Goal: Task Accomplishment & Management: Manage account settings

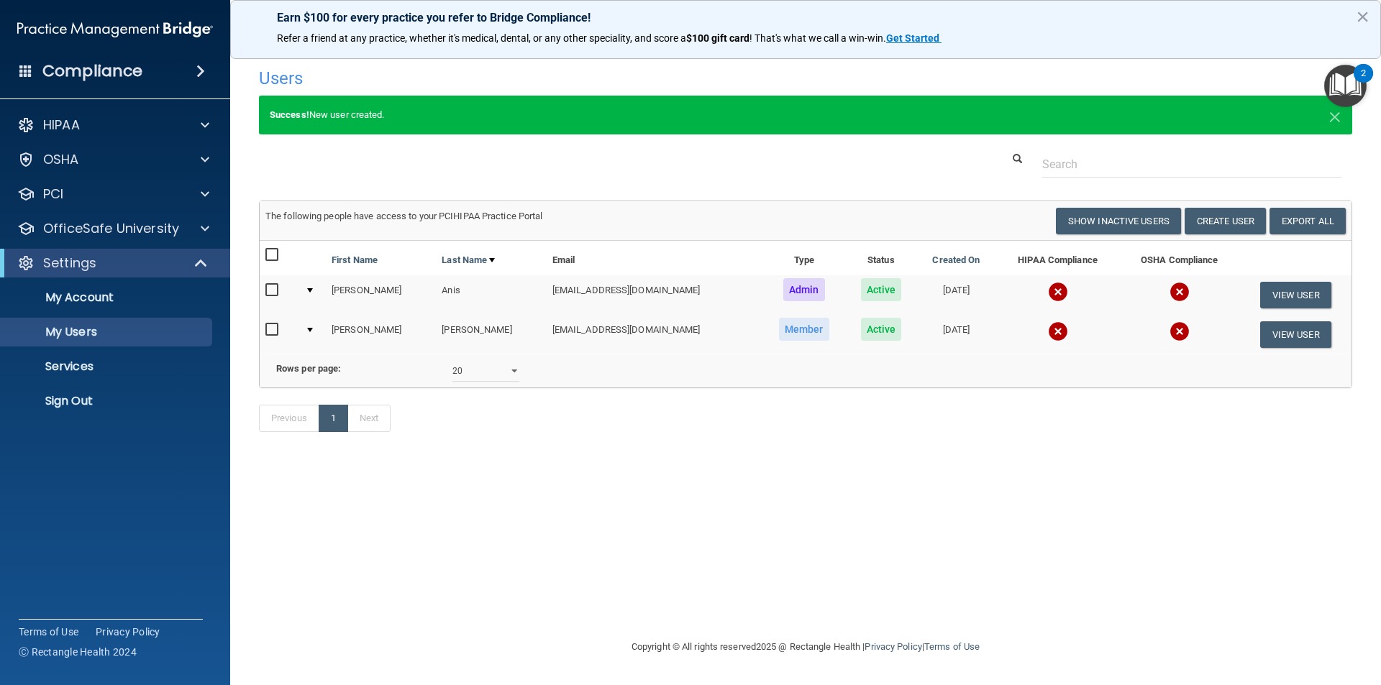
select select "20"
click at [1048, 328] on img at bounding box center [1058, 331] width 20 height 20
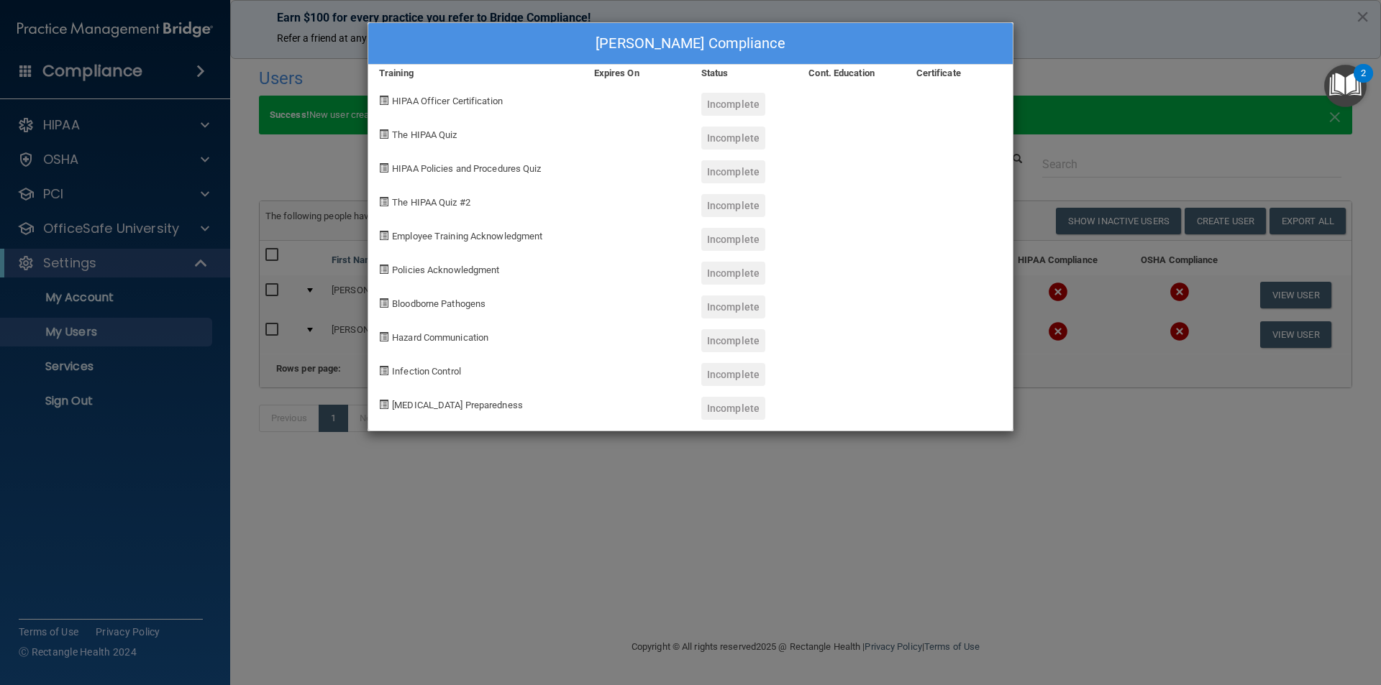
click at [387, 101] on span at bounding box center [383, 100] width 9 height 9
click at [814, 572] on div "Briana Lirot's Compliance Training Expires On Status Cont. Education Certificat…" at bounding box center [690, 342] width 1381 height 685
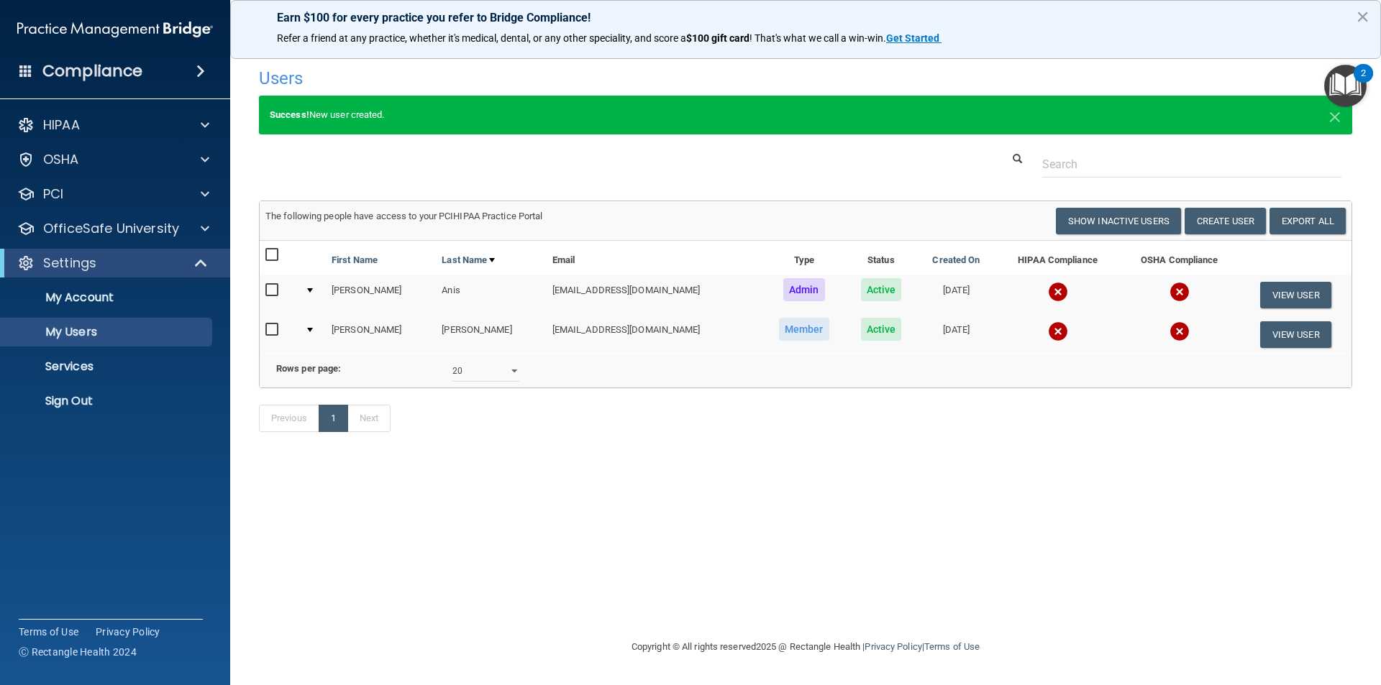
click at [275, 333] on input "checkbox" at bounding box center [273, 330] width 17 height 12
checkbox input "true"
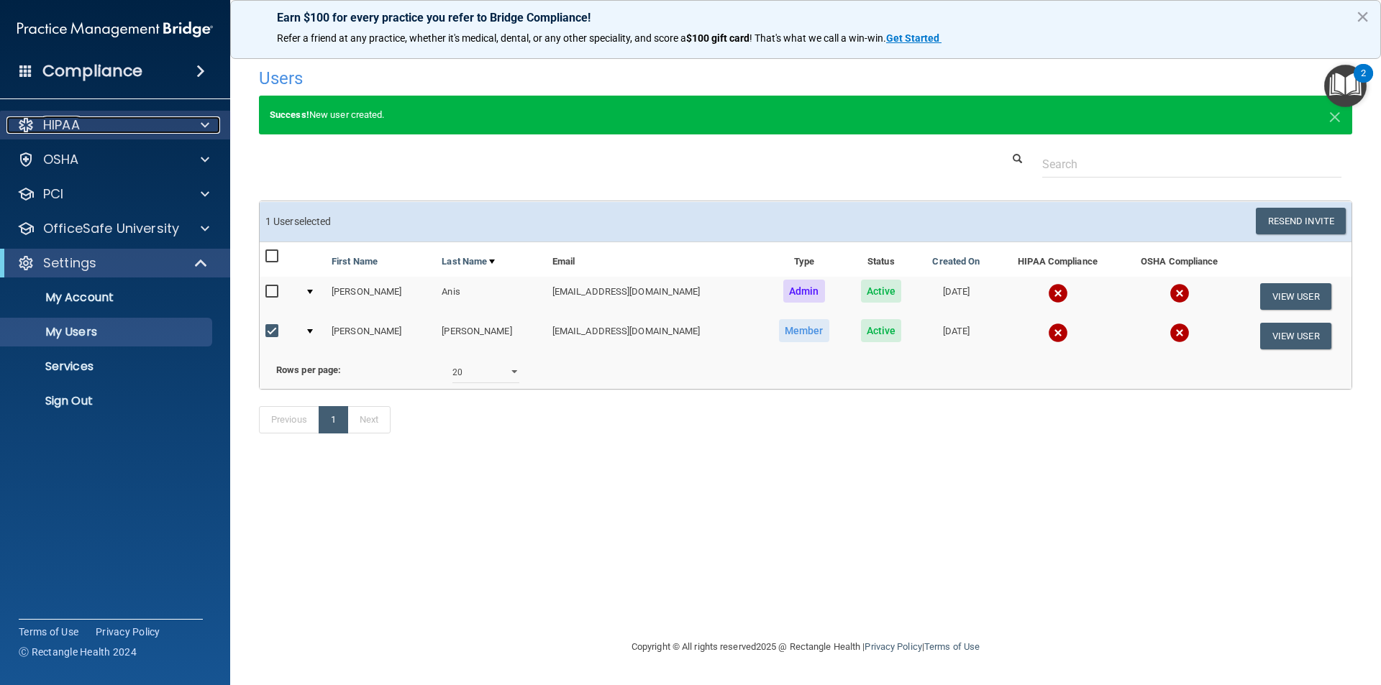
drag, startPoint x: 22, startPoint y: 124, endPoint x: 85, endPoint y: 131, distance: 63.0
click at [24, 124] on div at bounding box center [25, 124] width 17 height 17
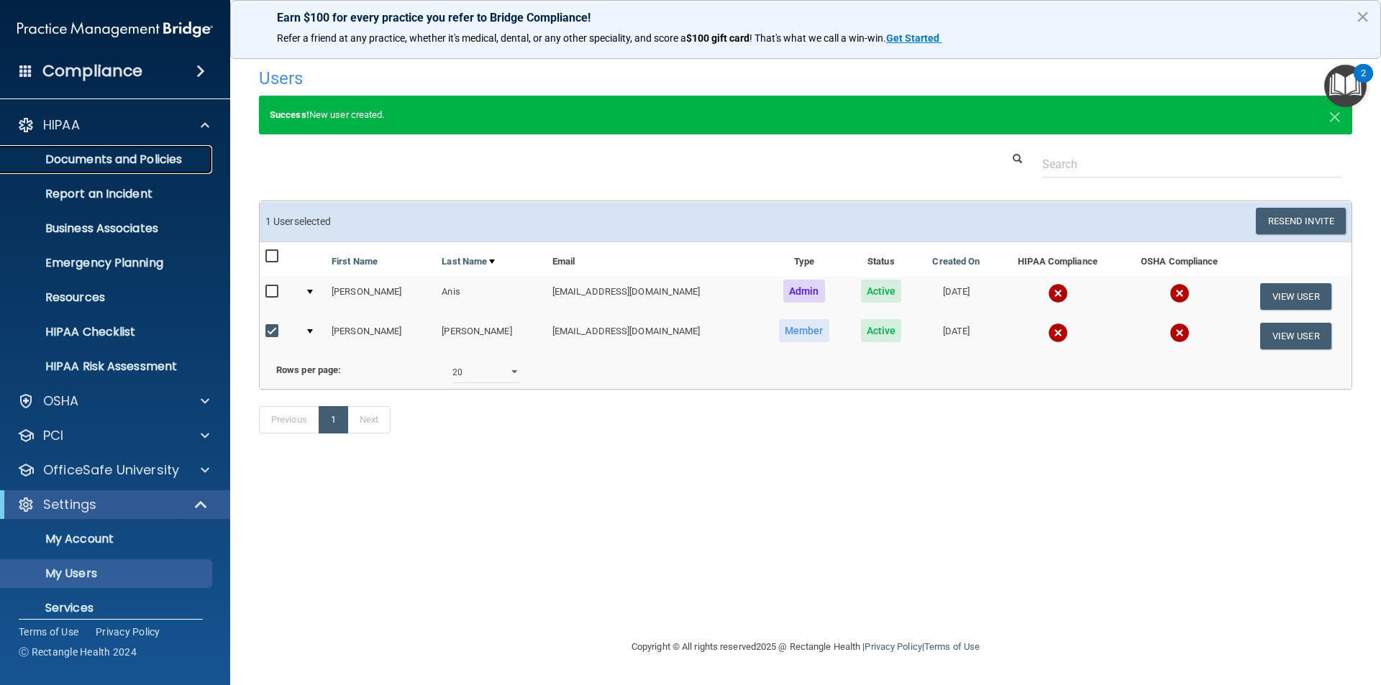
click at [98, 158] on p "Documents and Policies" at bounding box center [107, 159] width 196 height 14
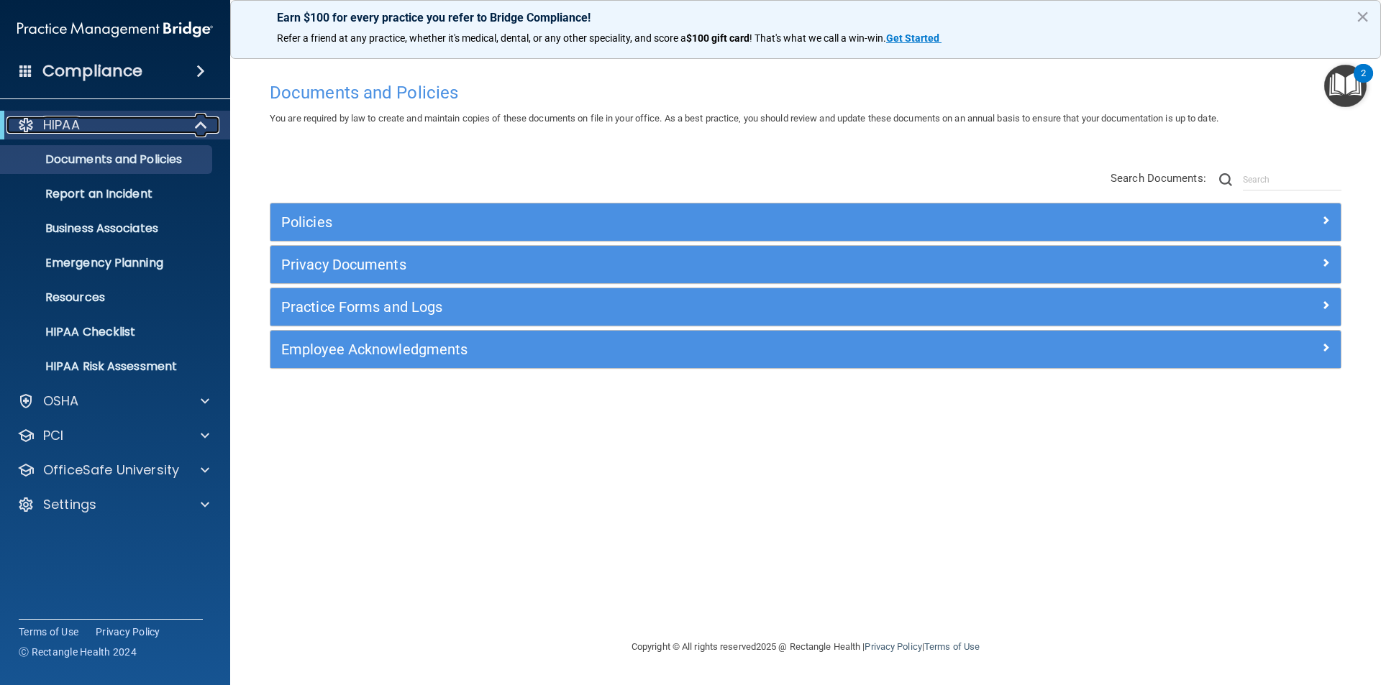
click at [192, 127] on div at bounding box center [201, 124] width 35 height 17
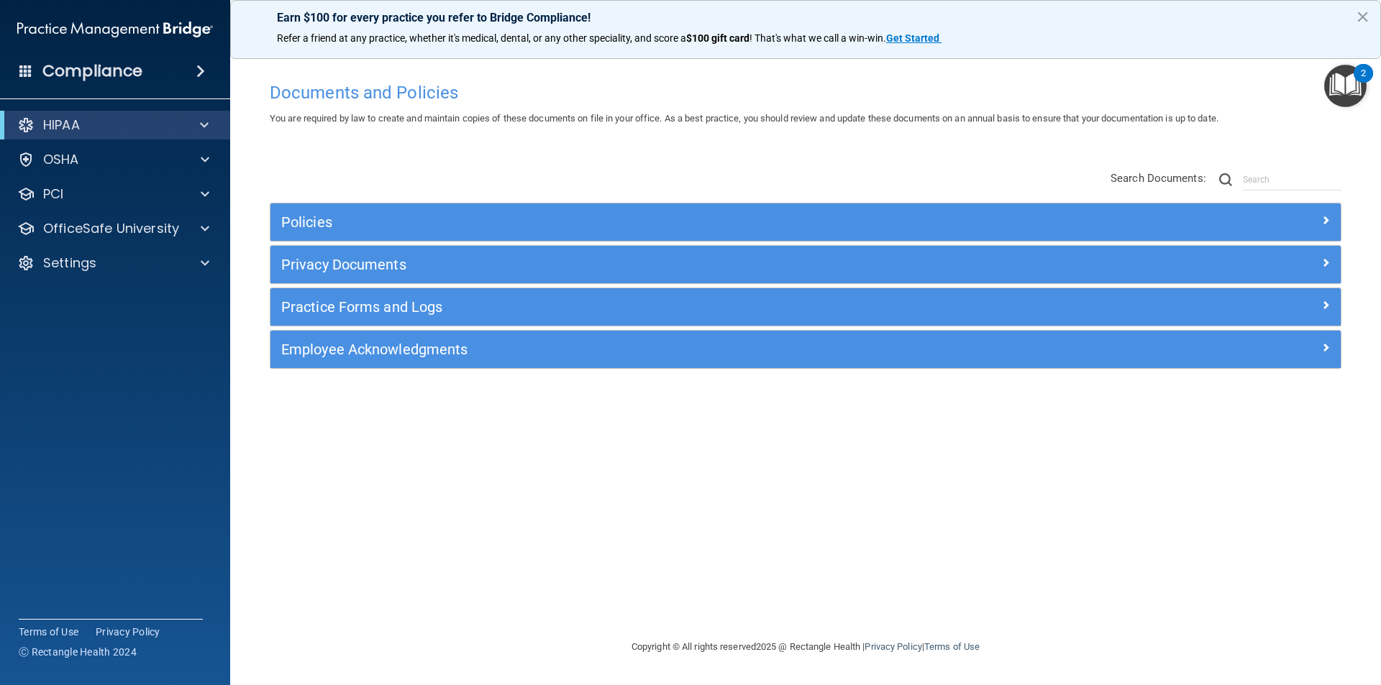
click at [175, 72] on div "Compliance" at bounding box center [115, 71] width 230 height 32
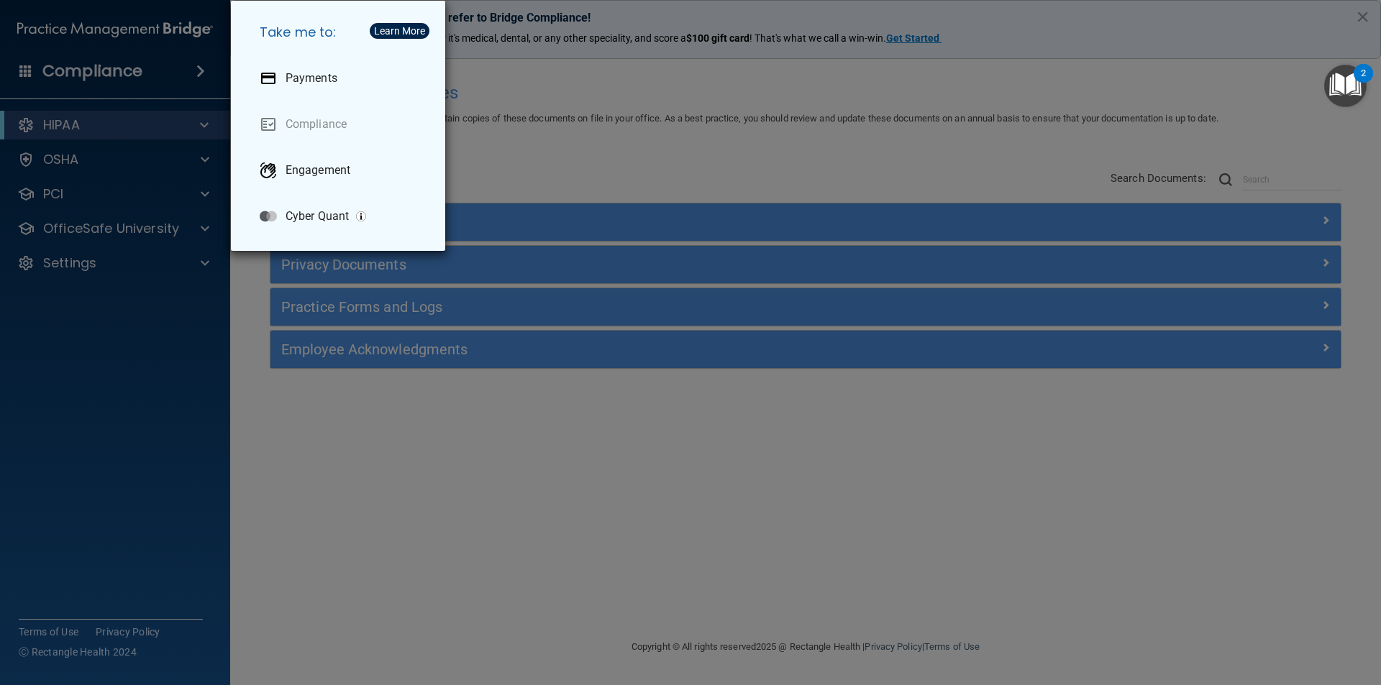
click at [652, 163] on div "Take me to: Payments Compliance Engagement Cyber Quant" at bounding box center [690, 342] width 1381 height 685
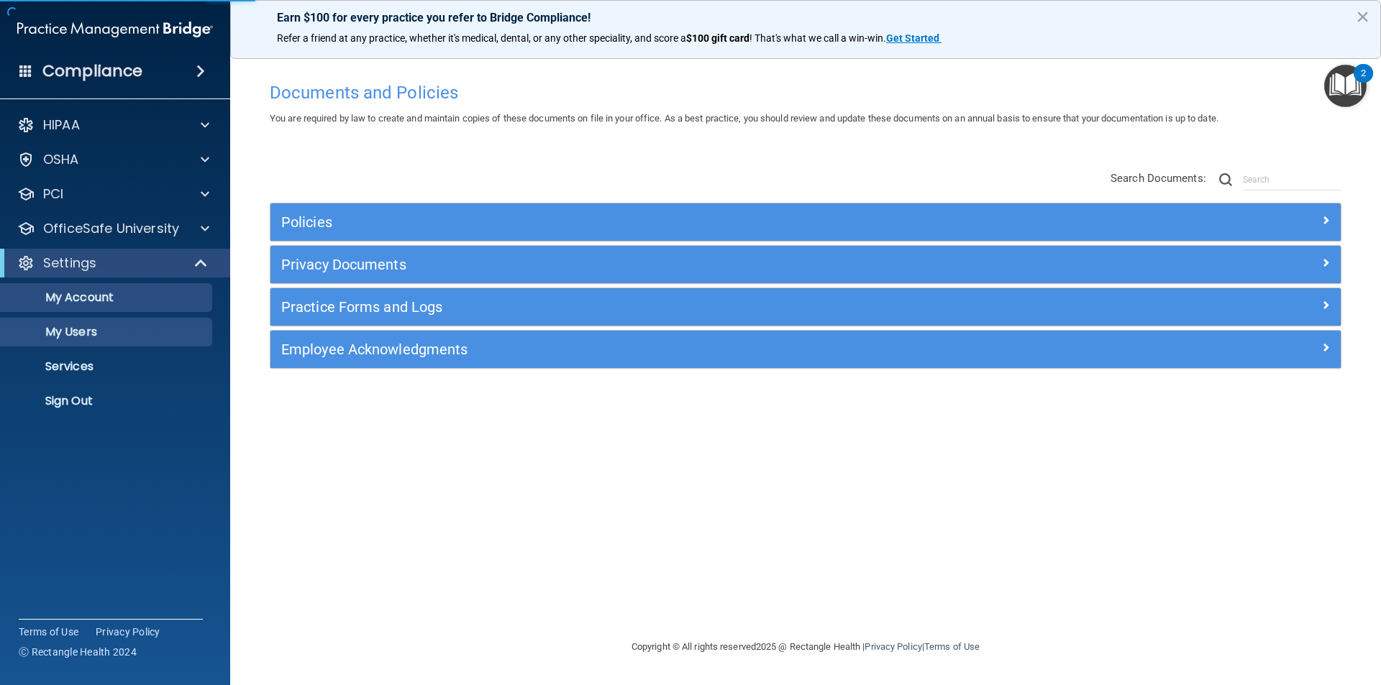
select select "20"
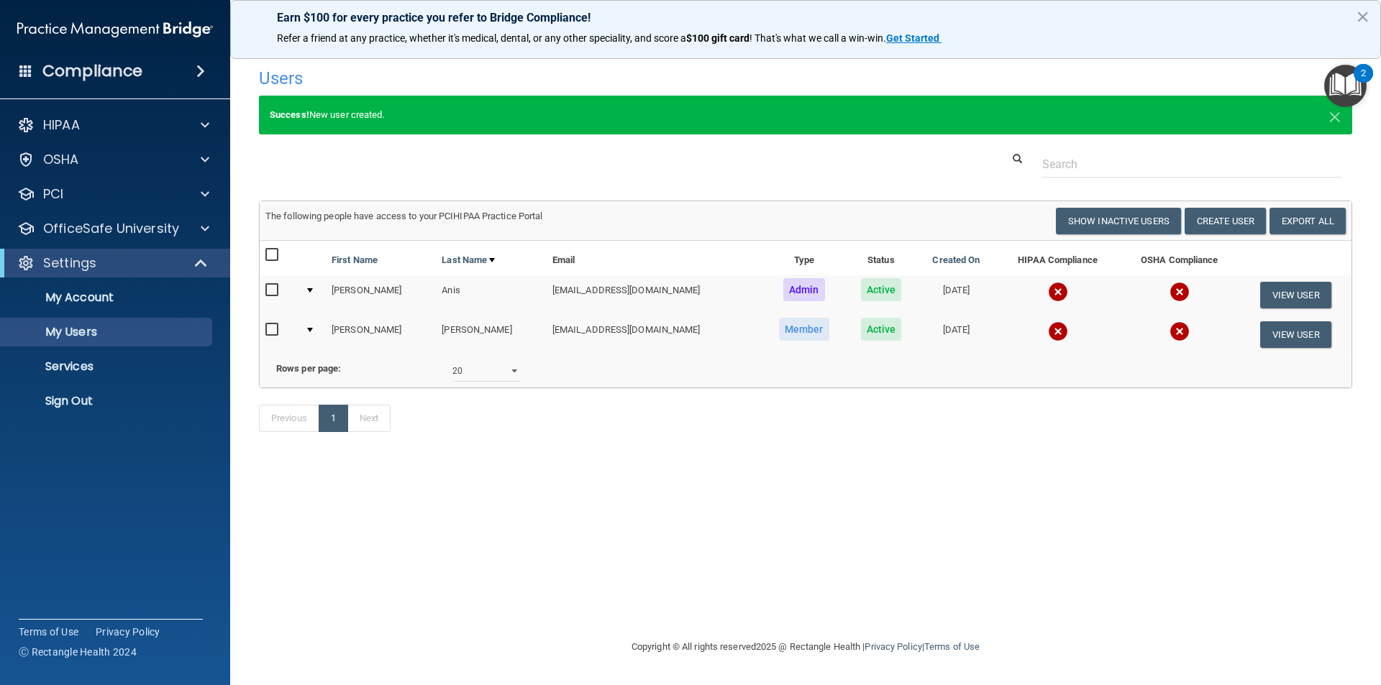
click at [312, 329] on div at bounding box center [310, 330] width 6 height 4
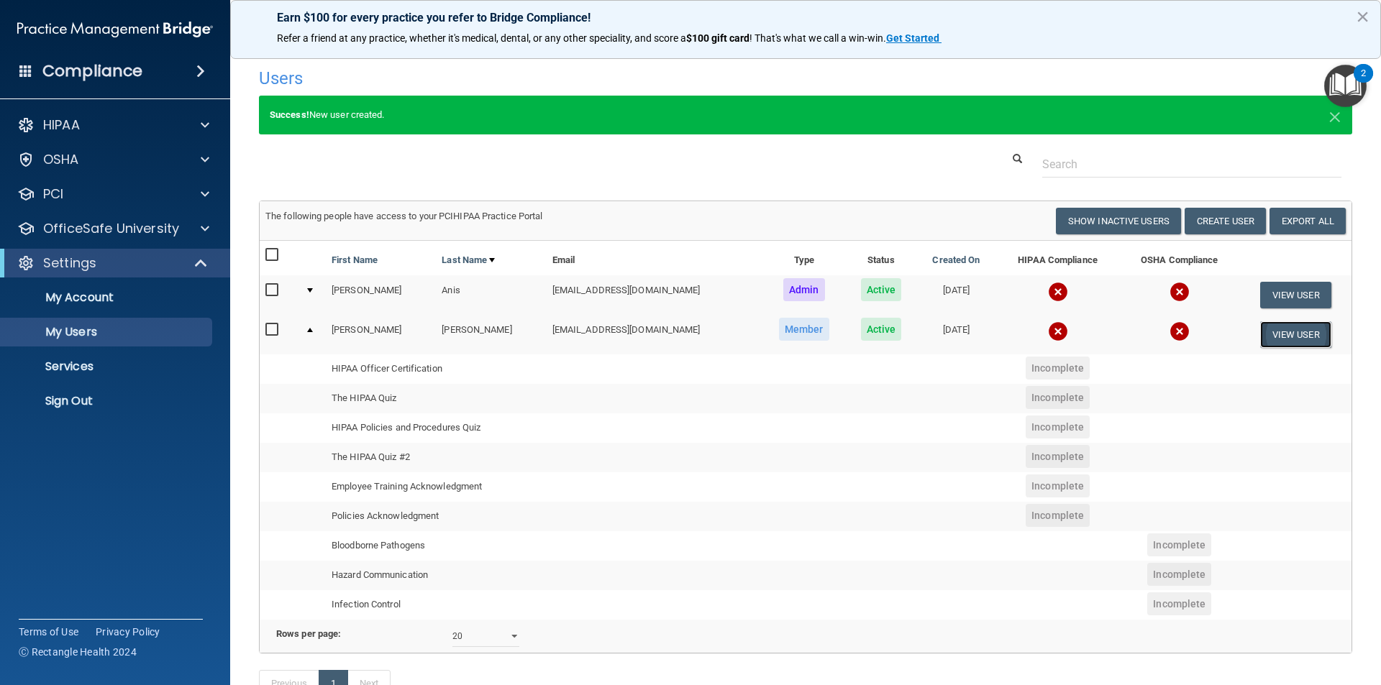
click at [1282, 339] on button "View User" at bounding box center [1295, 334] width 71 height 27
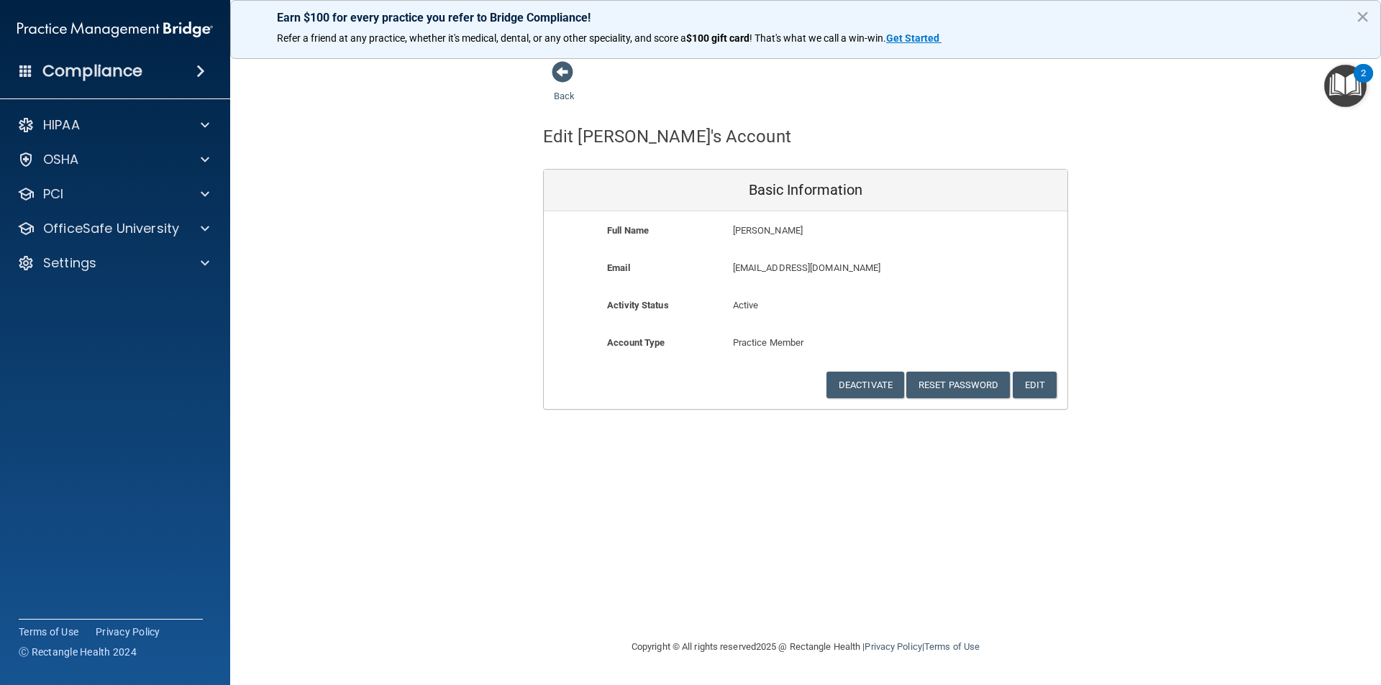
drag, startPoint x: 234, startPoint y: 330, endPoint x: 353, endPoint y: 169, distance: 200.1
click at [235, 329] on main "Back Edit Briana's Account Basic Information Full Name Briana Lirot Briana Last…" at bounding box center [805, 365] width 1151 height 639
click at [568, 73] on span at bounding box center [563, 72] width 22 height 22
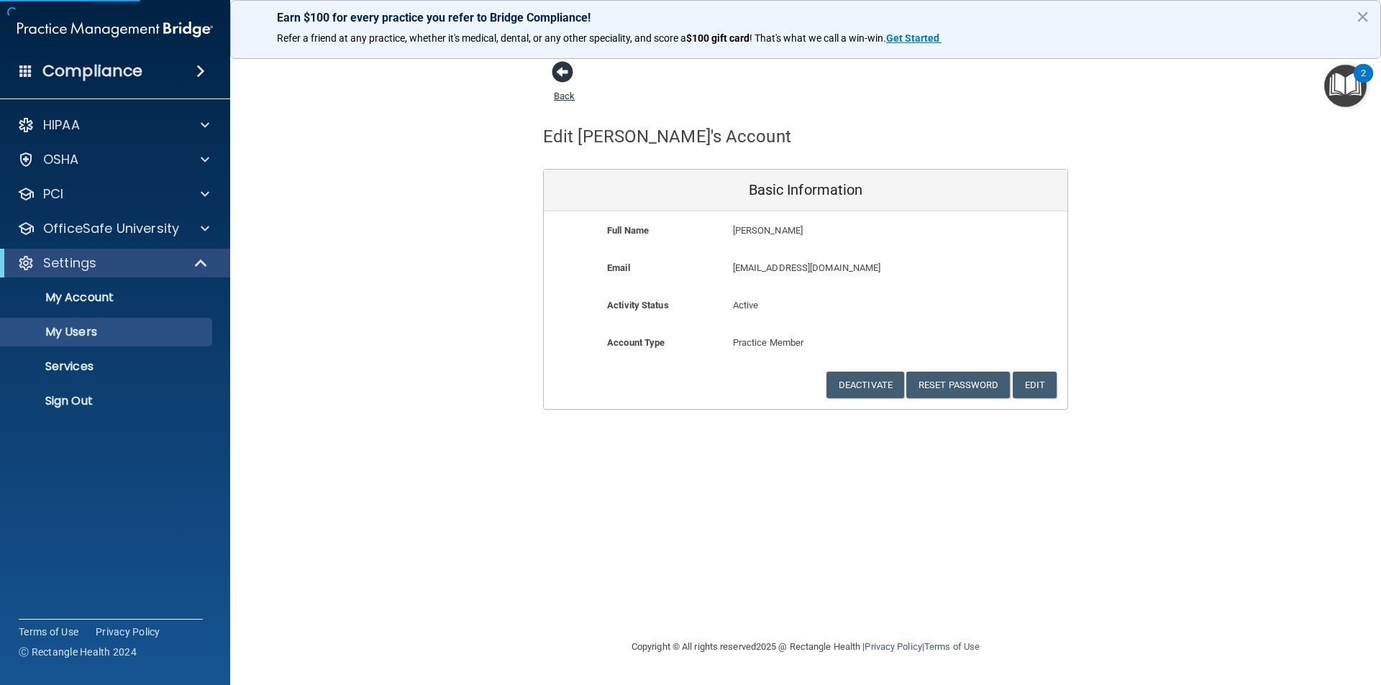
select select "20"
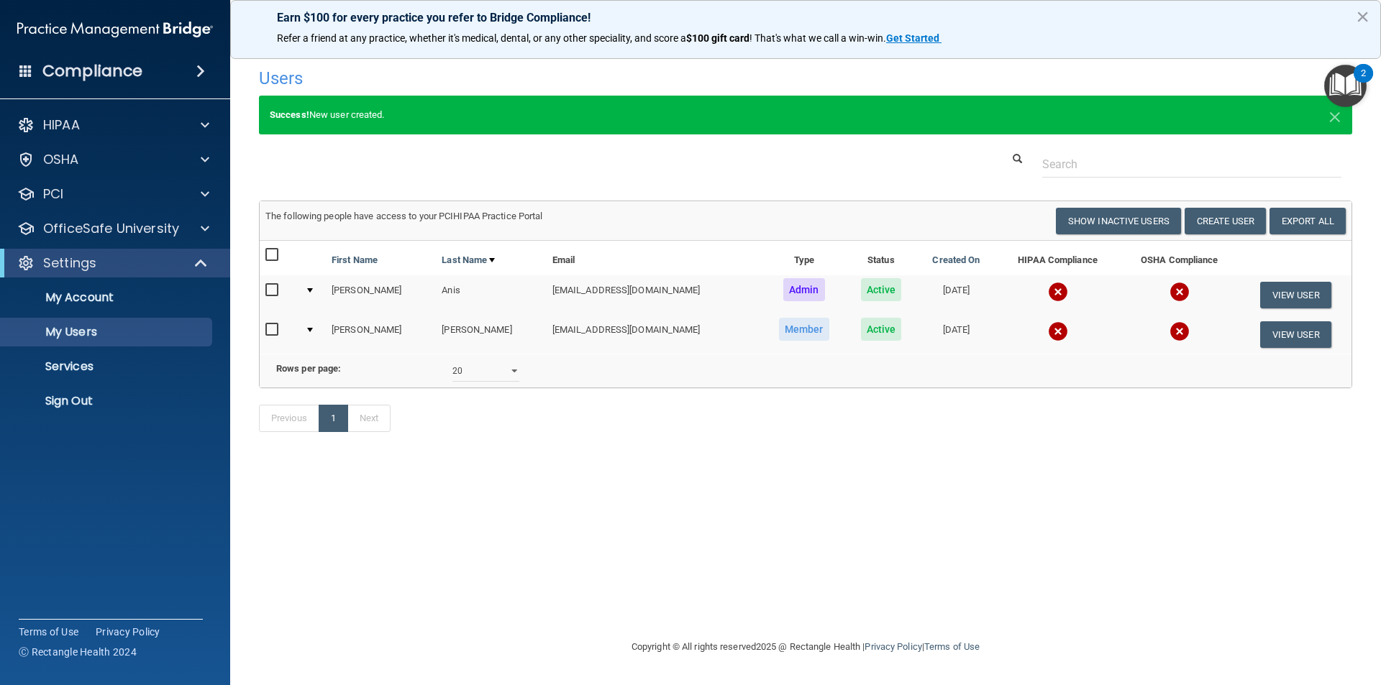
click at [1351, 91] on img "Open Resource Center, 2 new notifications" at bounding box center [1345, 86] width 42 height 42
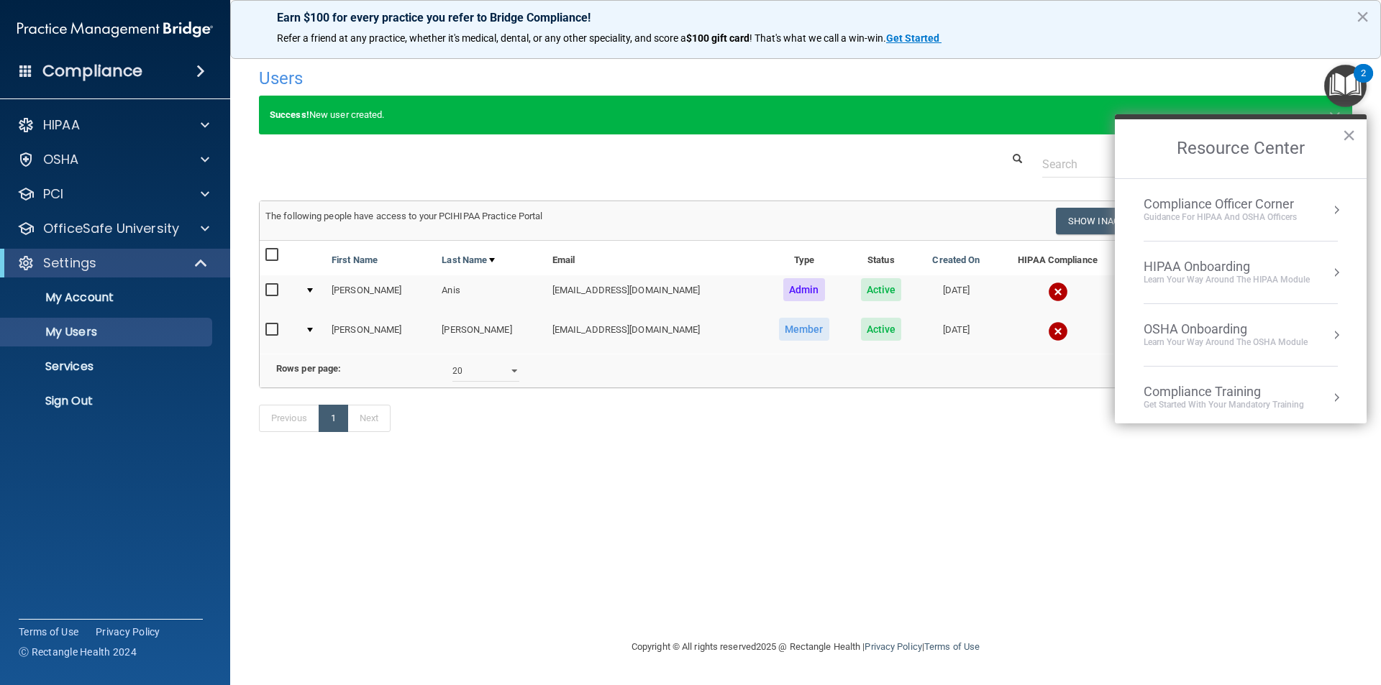
click at [1286, 271] on div "HIPAA Onboarding" at bounding box center [1226, 267] width 166 height 16
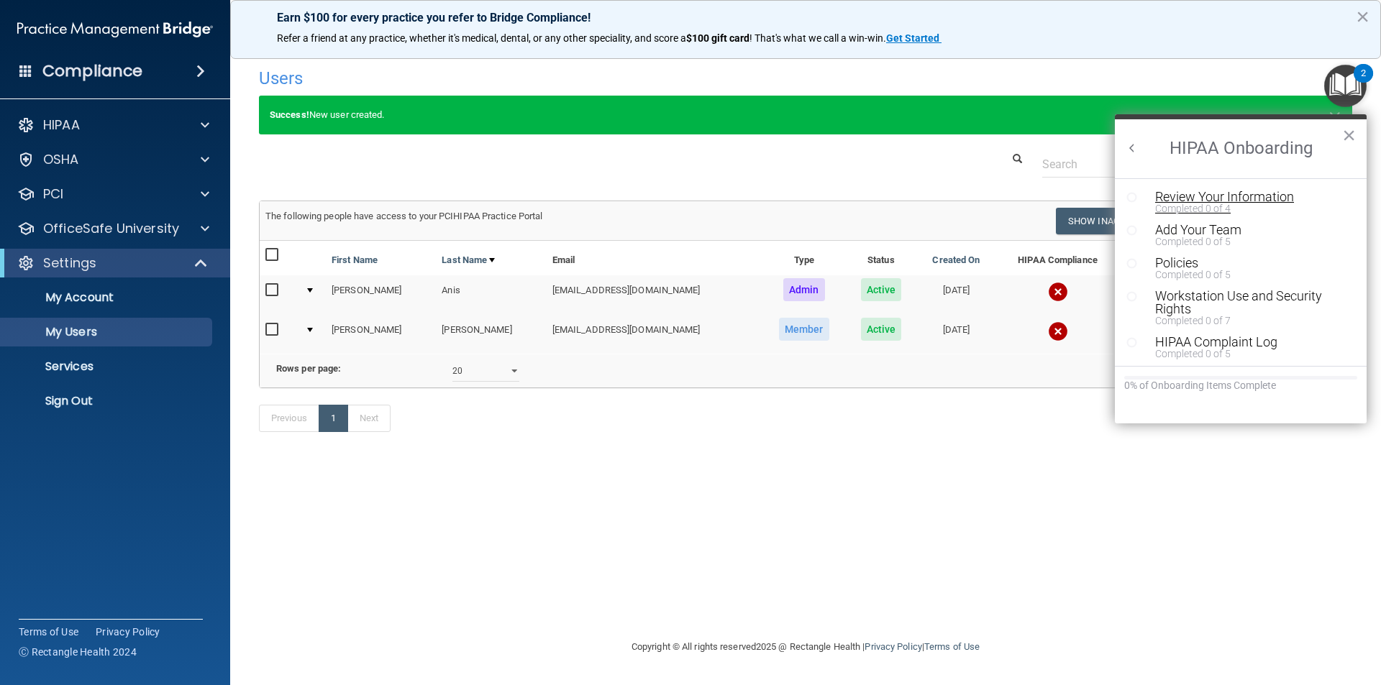
click at [1218, 204] on div "Completed 0 of 4" at bounding box center [1246, 209] width 182 height 10
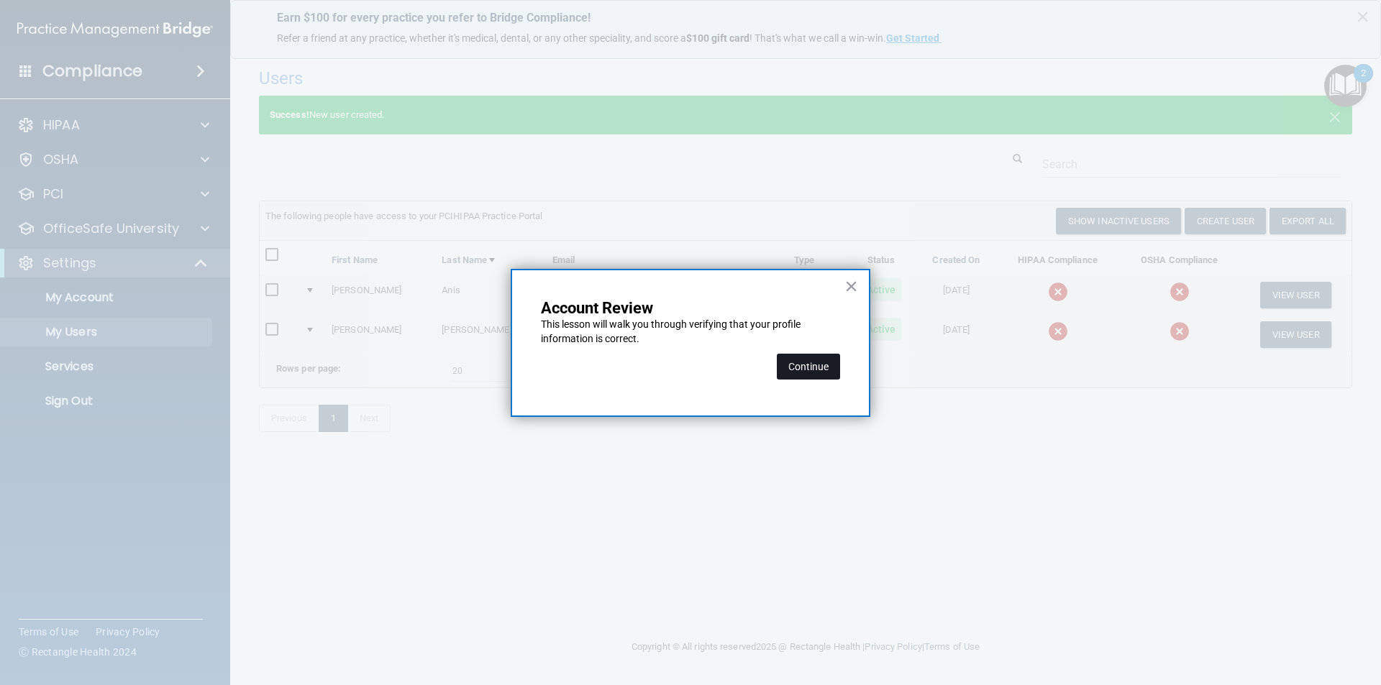
click at [826, 365] on button "Continue" at bounding box center [808, 367] width 63 height 26
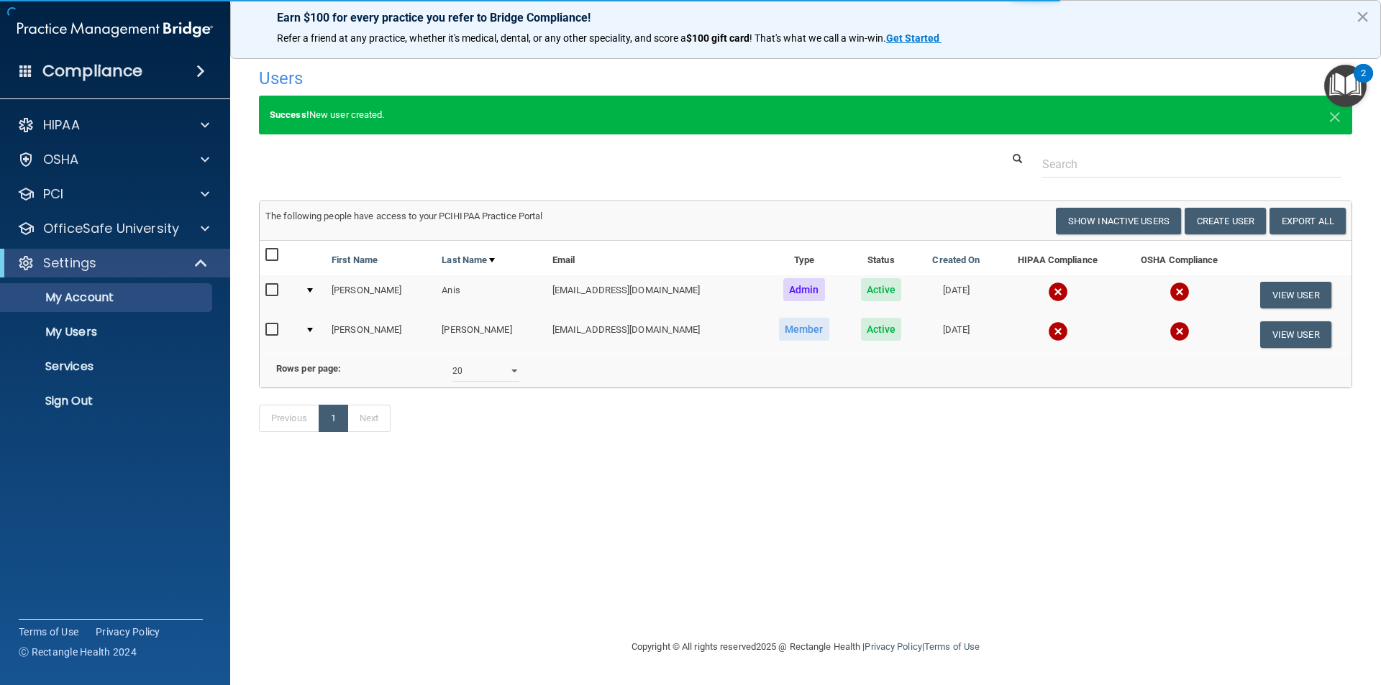
click at [1338, 83] on img "Open Resource Center, 2 new notifications" at bounding box center [1345, 86] width 42 height 42
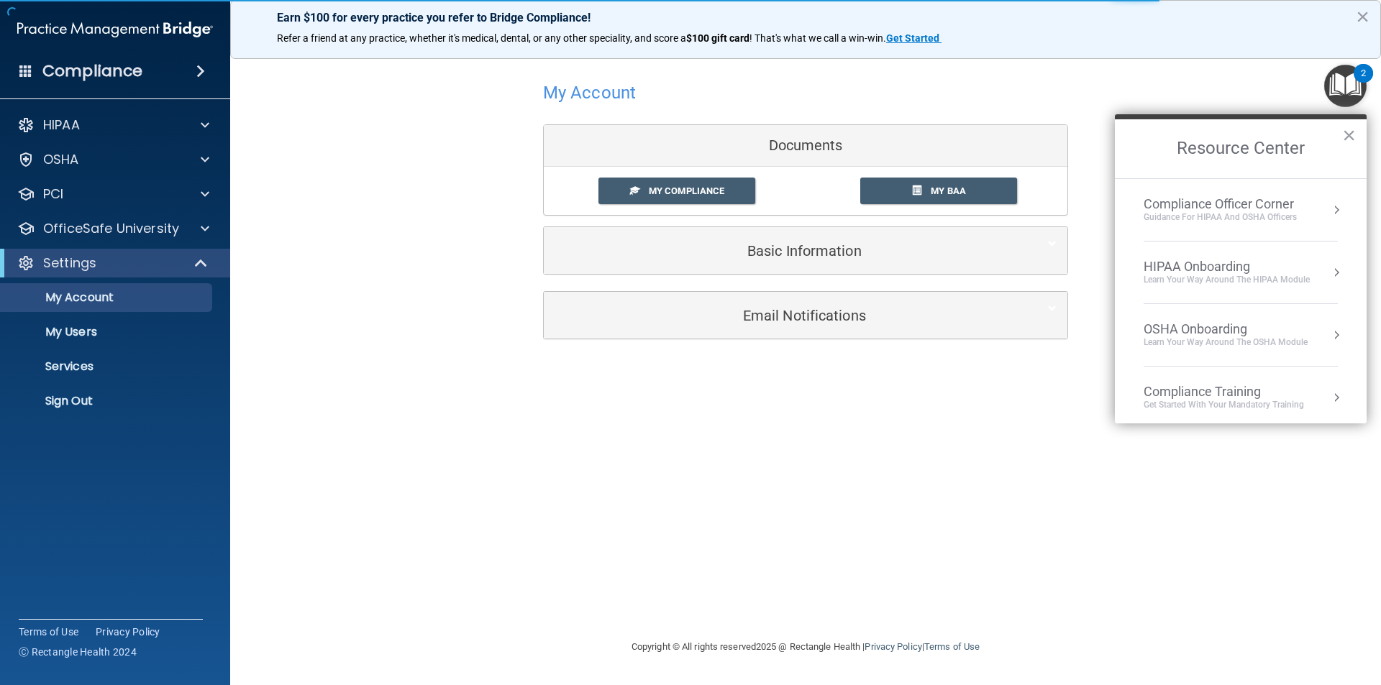
click at [926, 456] on div "My Account Documents My Compliance My Compliance My BAA Basic Information Full …" at bounding box center [805, 342] width 1093 height 564
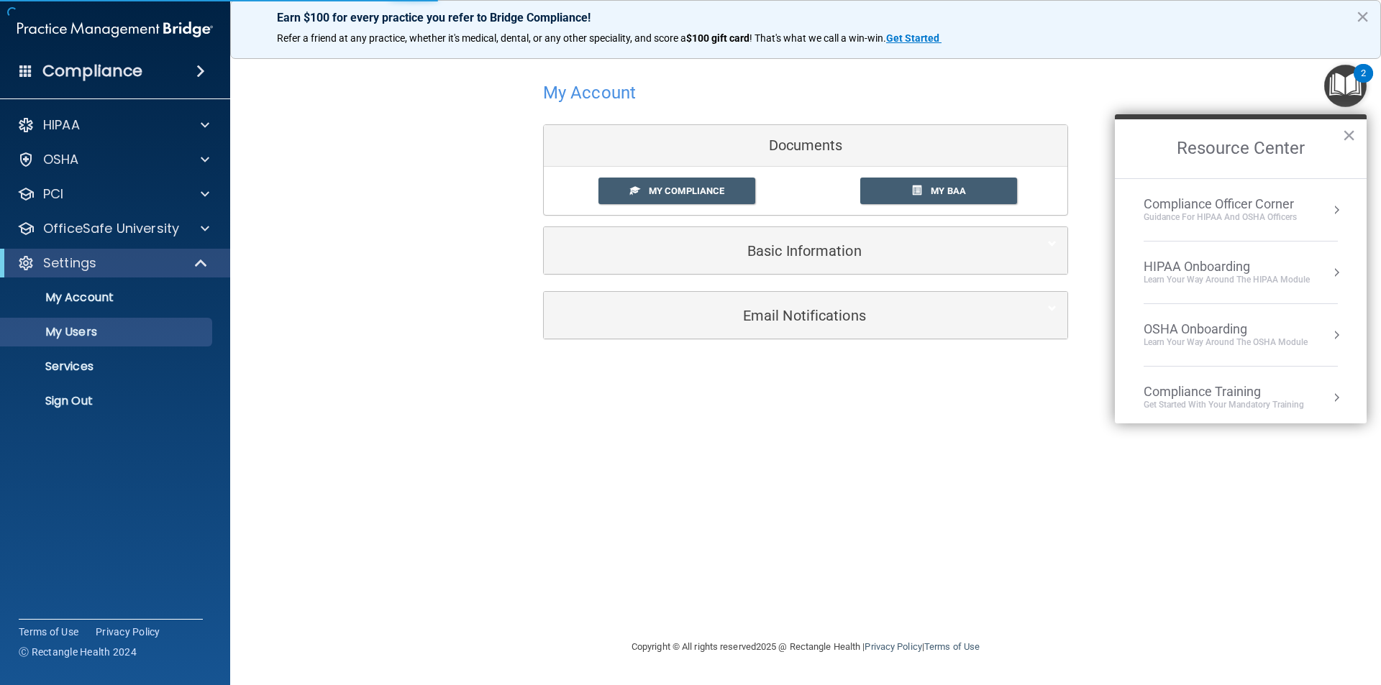
select select "20"
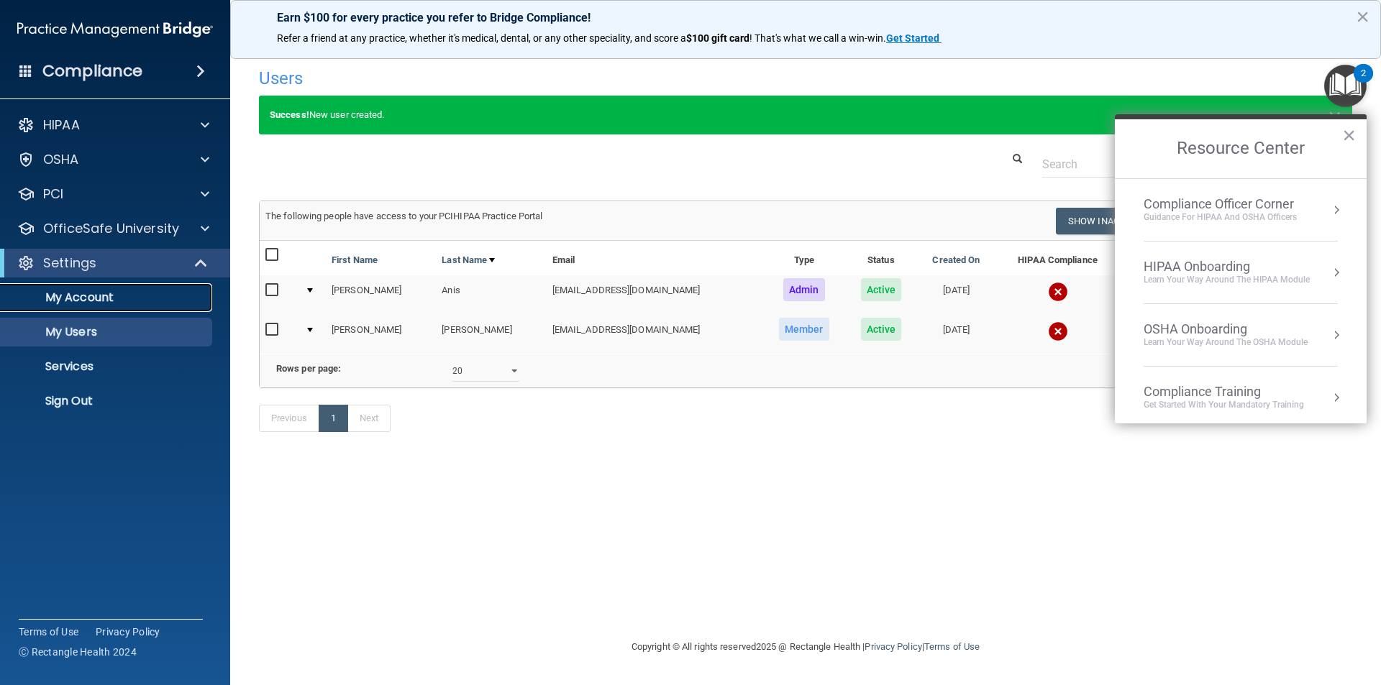
click at [79, 299] on p "My Account" at bounding box center [107, 298] width 196 height 14
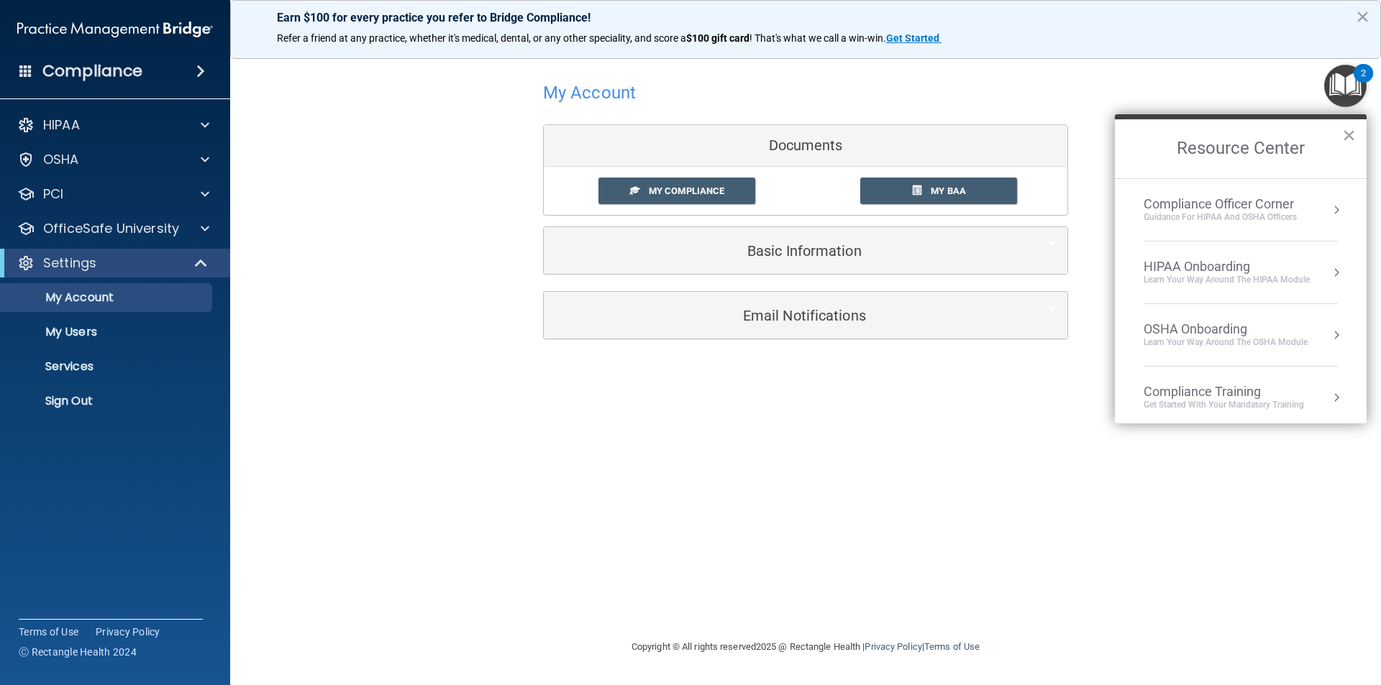
drag, startPoint x: 1013, startPoint y: 513, endPoint x: 1054, endPoint y: 464, distance: 64.8
click at [1054, 464] on div "My Account Documents My Compliance My Compliance My BAA Basic Information Full …" at bounding box center [805, 342] width 1093 height 564
click at [1361, 17] on button "×" at bounding box center [1363, 16] width 14 height 23
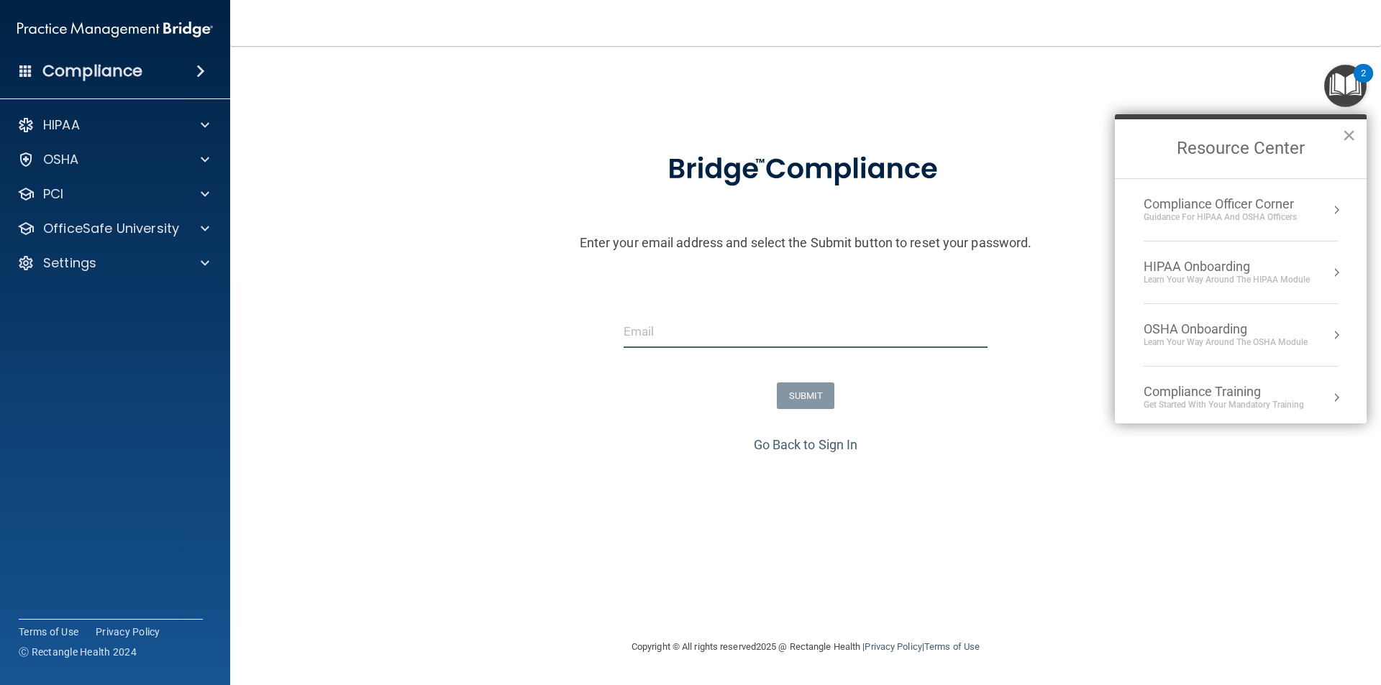
click at [692, 317] on input "email" at bounding box center [805, 332] width 365 height 32
type input "[EMAIL_ADDRESS][DOMAIN_NAME]"
click at [808, 401] on button "SUBMIT" at bounding box center [806, 396] width 58 height 27
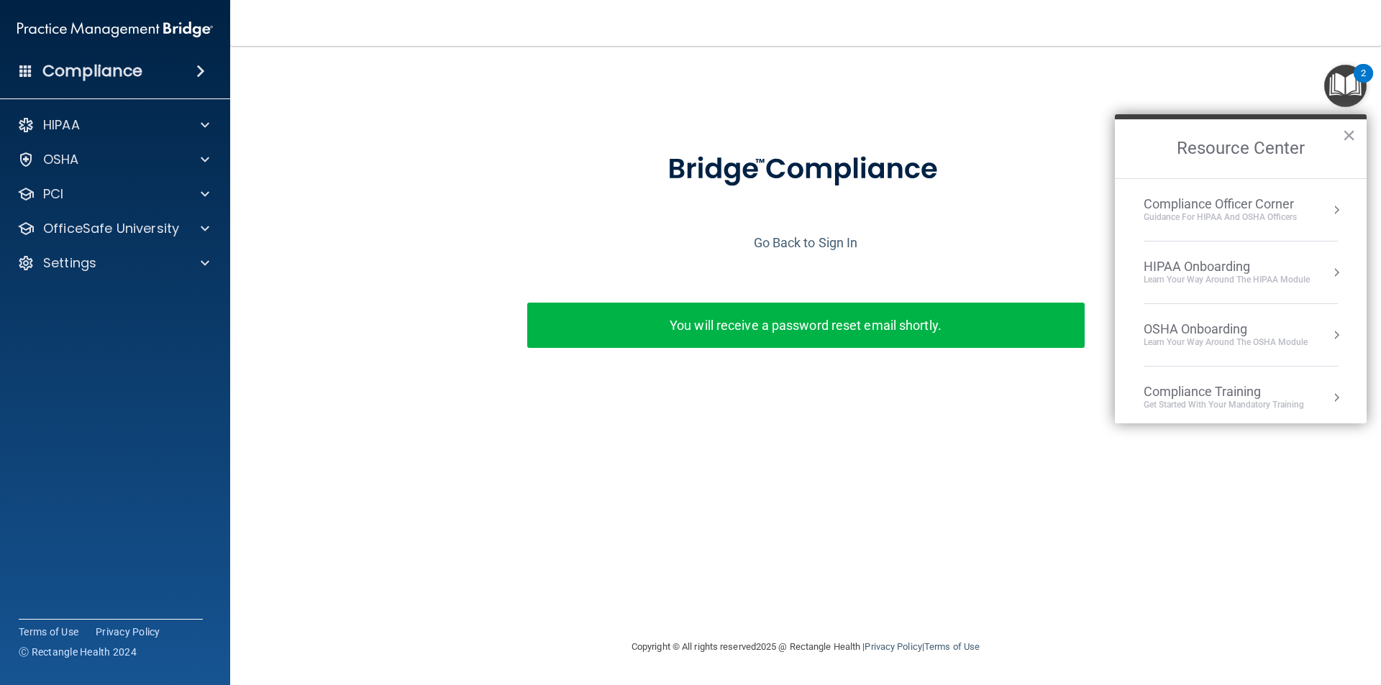
click at [1329, 272] on button "Resource Center" at bounding box center [1336, 272] width 14 height 14
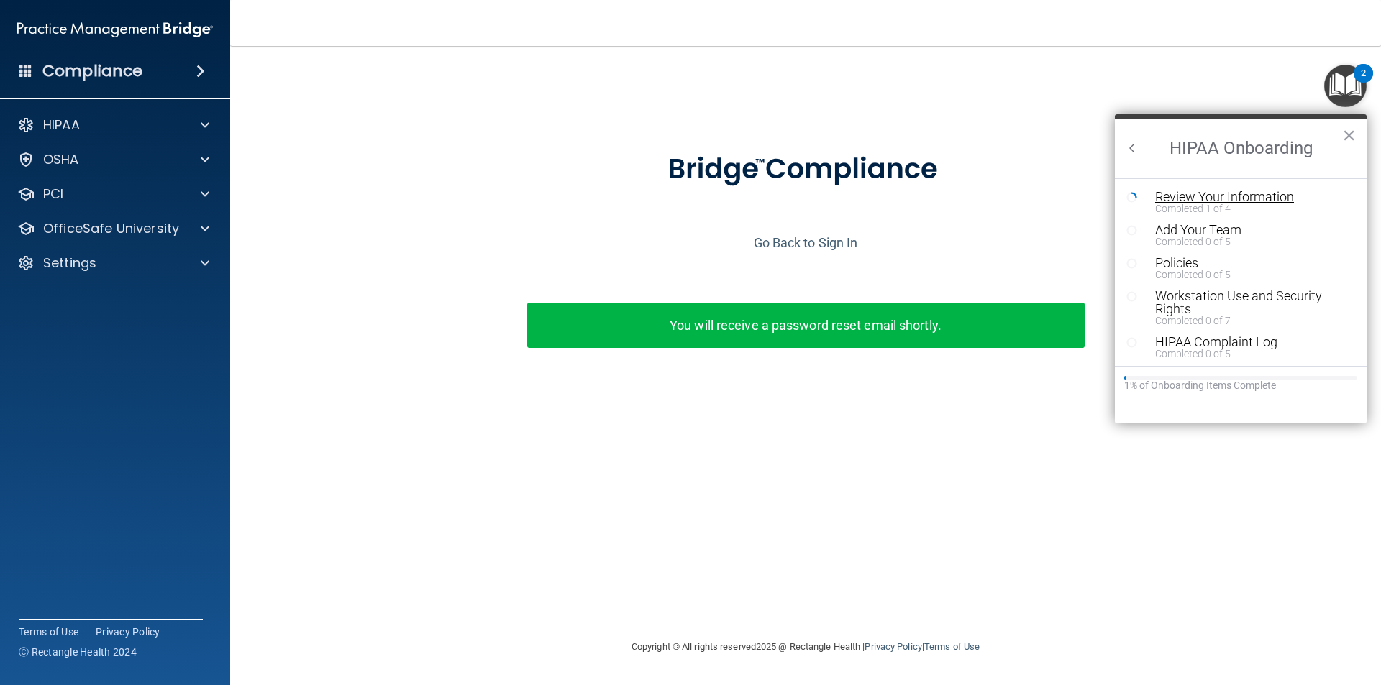
click at [1182, 201] on div "Review Your Information" at bounding box center [1246, 197] width 182 height 13
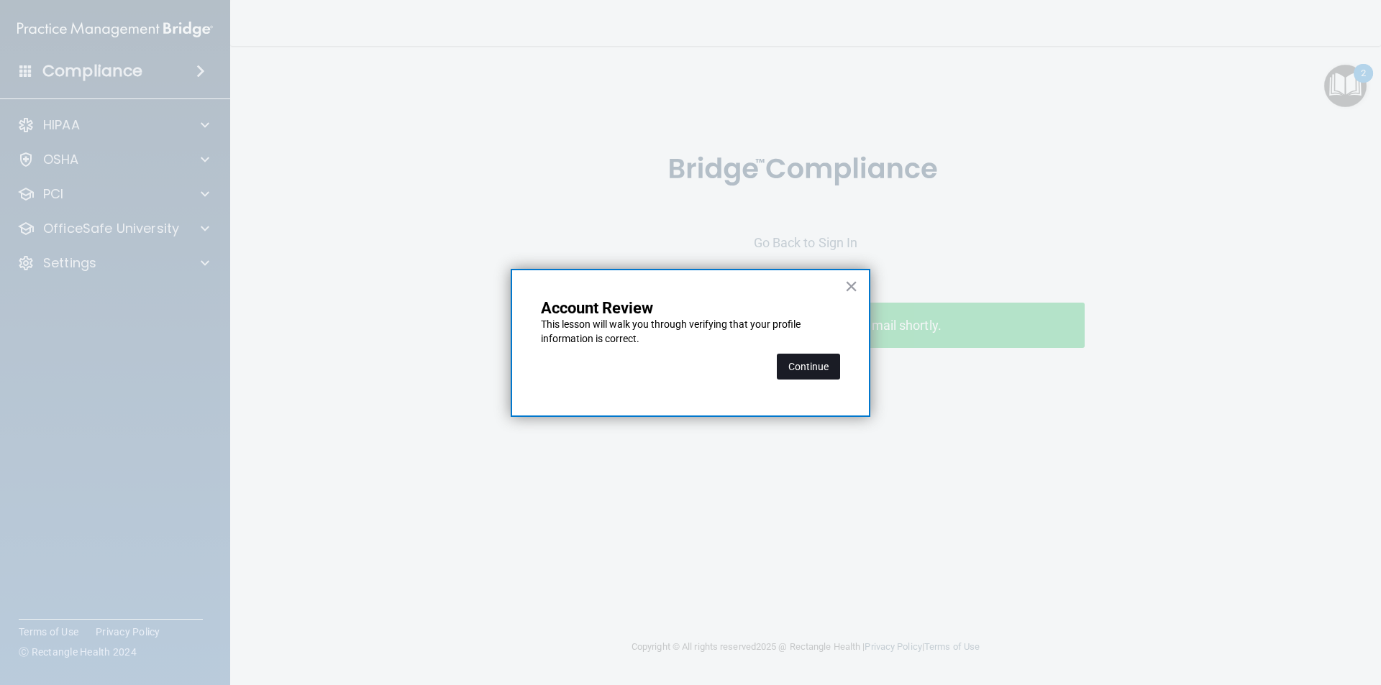
click at [830, 369] on button "Continue" at bounding box center [808, 367] width 63 height 26
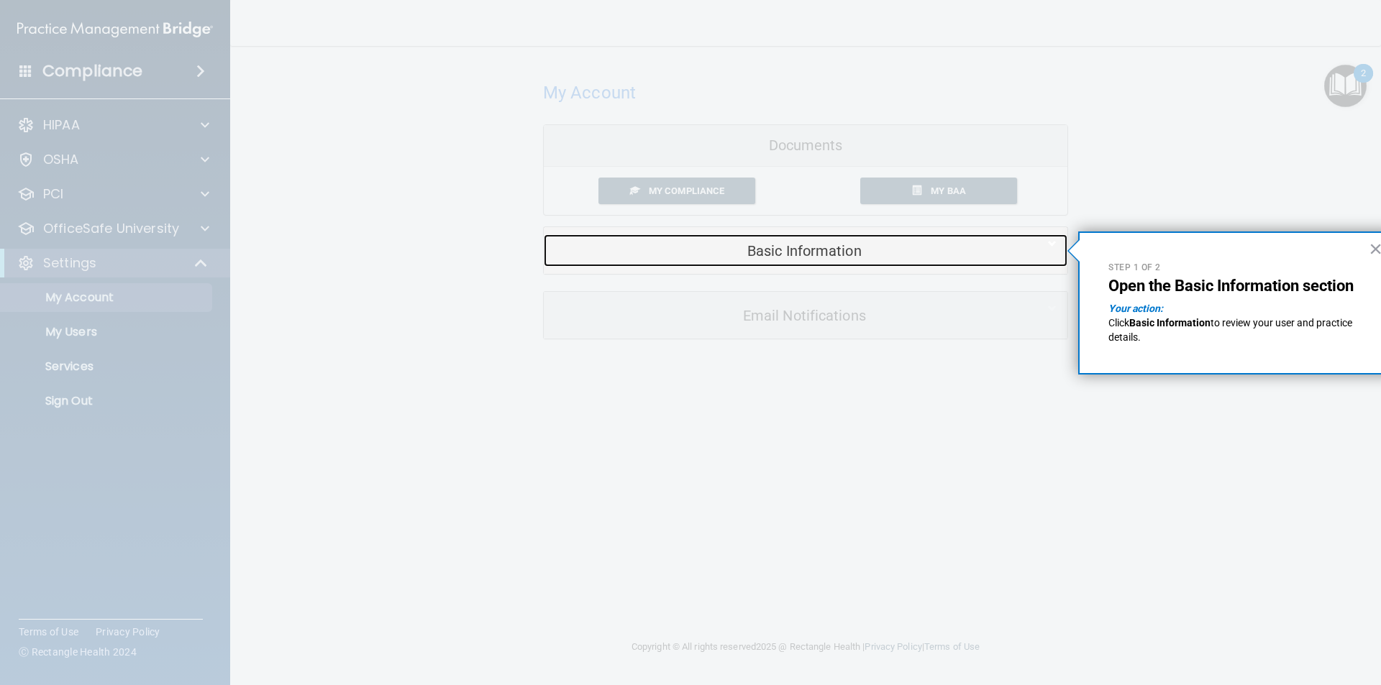
click at [815, 259] on h5 "Basic Information" at bounding box center [783, 251] width 458 height 16
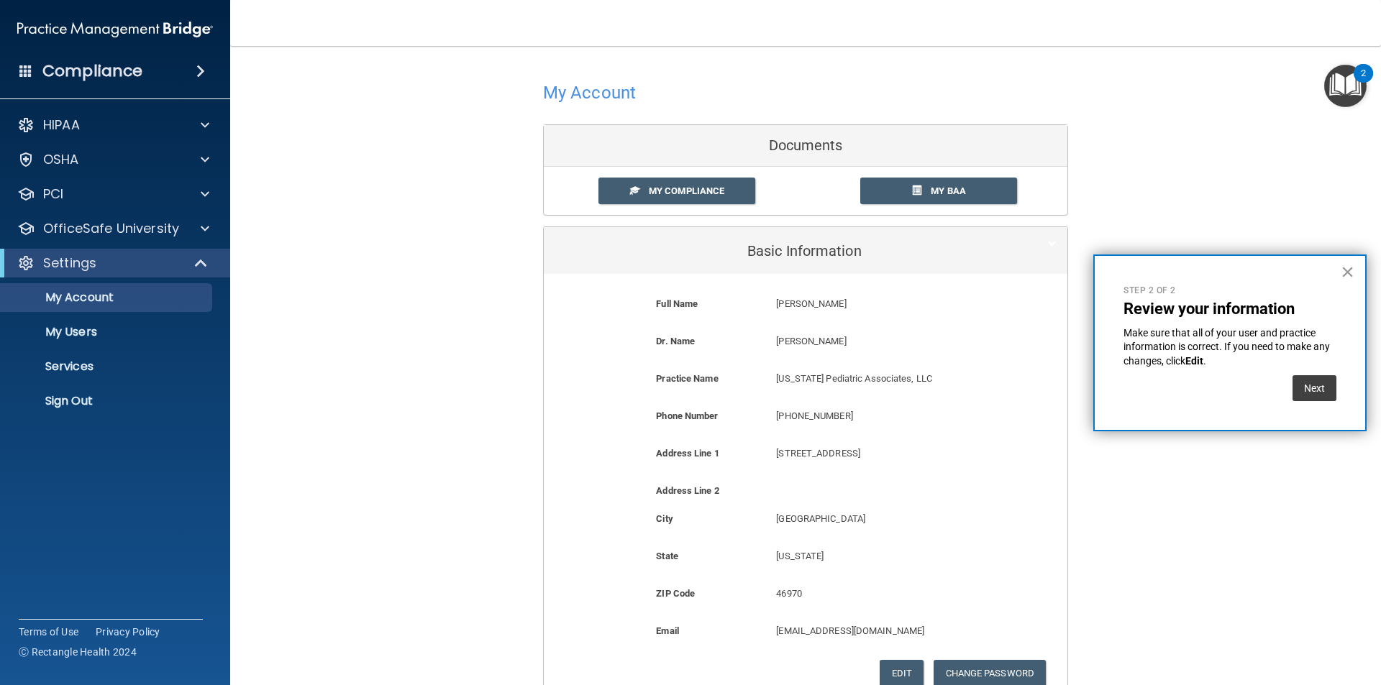
click at [1351, 272] on button "×" at bounding box center [1347, 271] width 14 height 23
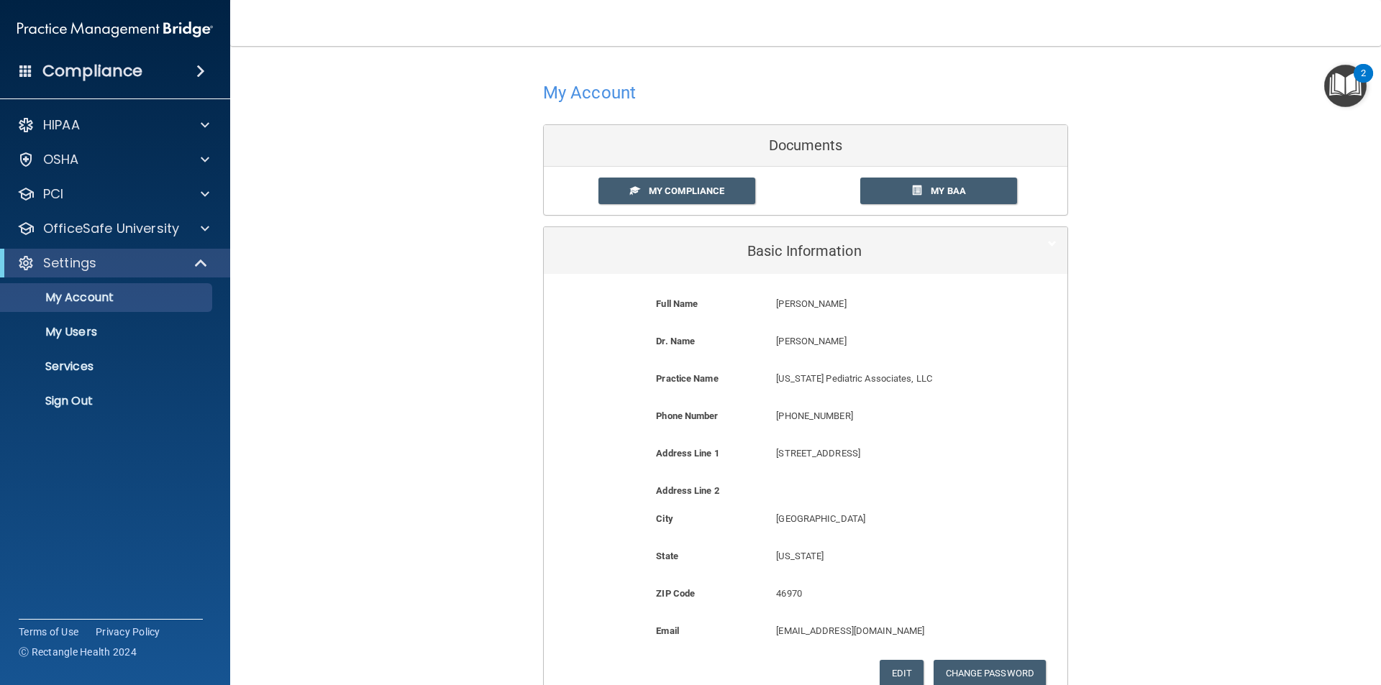
click at [1347, 88] on img "Open Resource Center, 2 new notifications" at bounding box center [1345, 86] width 42 height 42
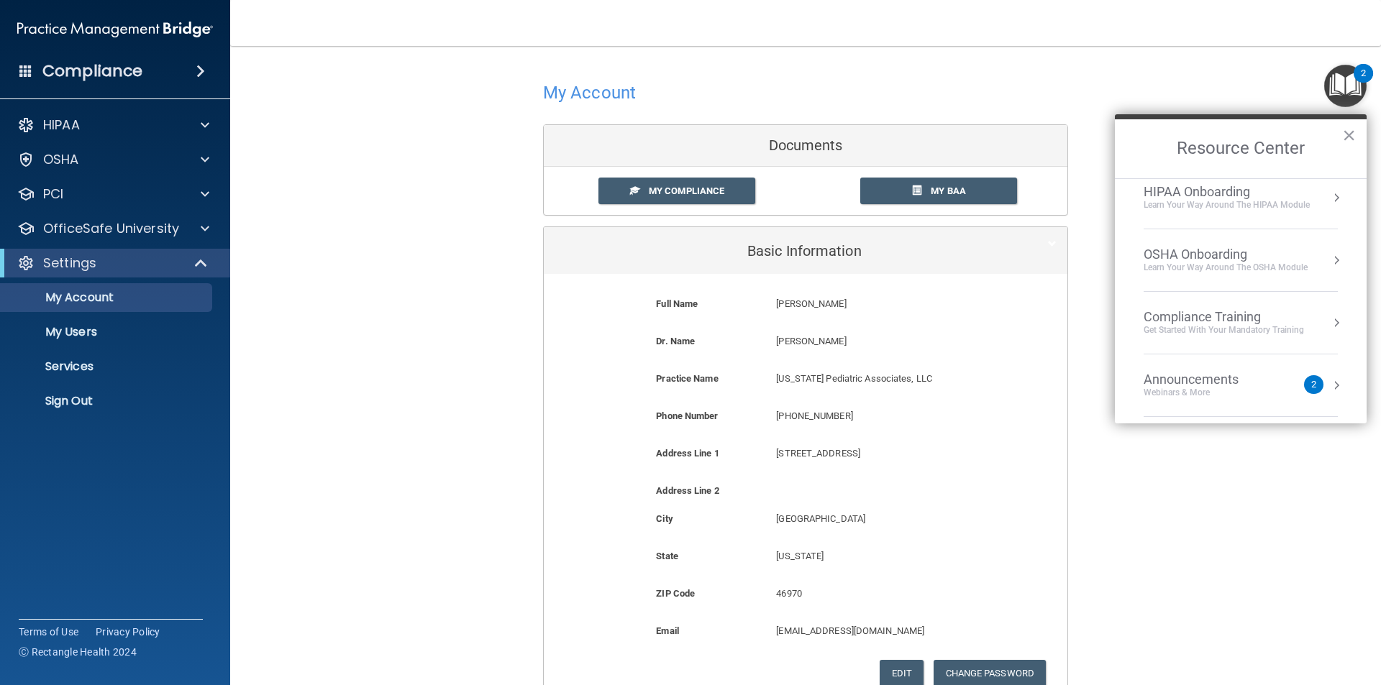
scroll to position [62, 0]
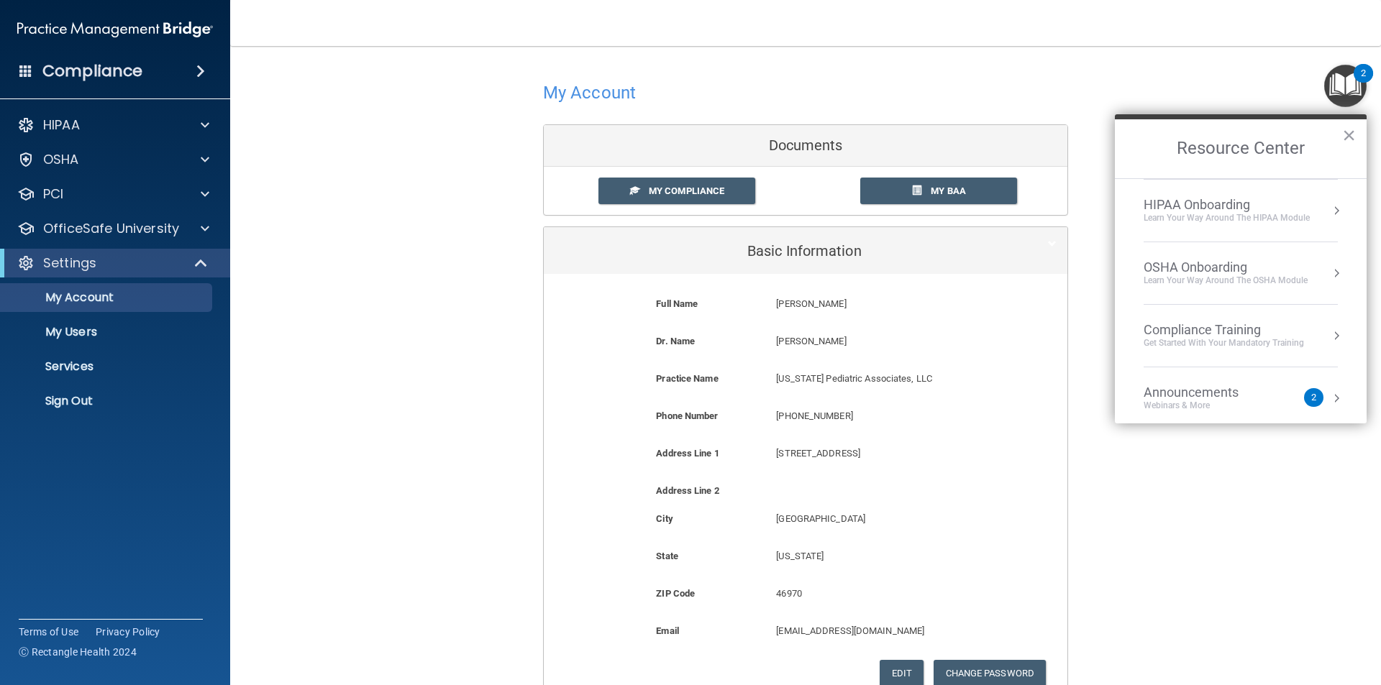
drag, startPoint x: 1212, startPoint y: 333, endPoint x: 1205, endPoint y: 329, distance: 8.0
click at [1211, 333] on div "Compliance Training" at bounding box center [1223, 330] width 160 height 16
click at [1164, 206] on div "HIPAA Training for Admins" at bounding box center [1201, 202] width 150 height 13
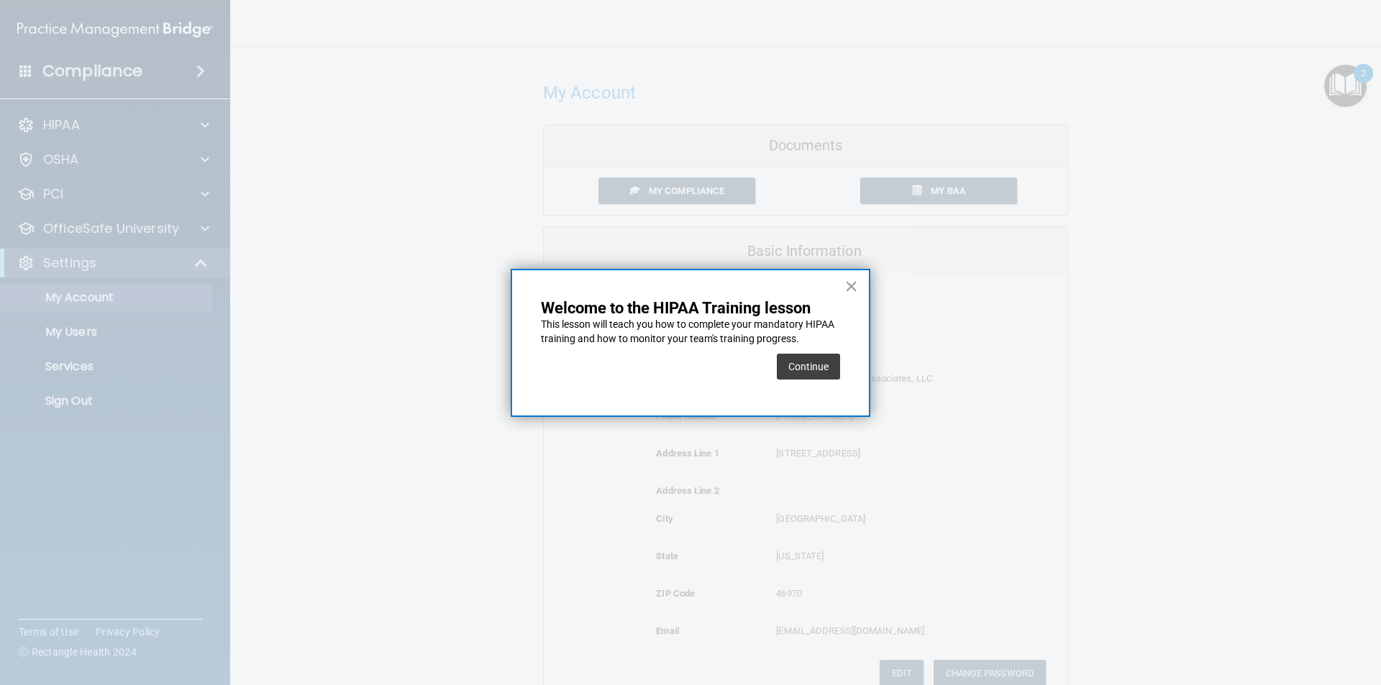
drag, startPoint x: 859, startPoint y: 281, endPoint x: 945, endPoint y: 272, distance: 86.8
click at [859, 280] on div "× Welcome to the HIPAA Training lesson This lesson will teach you how to comple…" at bounding box center [691, 343] width 360 height 148
drag, startPoint x: 848, startPoint y: 287, endPoint x: 856, endPoint y: 284, distance: 8.4
click at [849, 286] on button "×" at bounding box center [851, 286] width 14 height 23
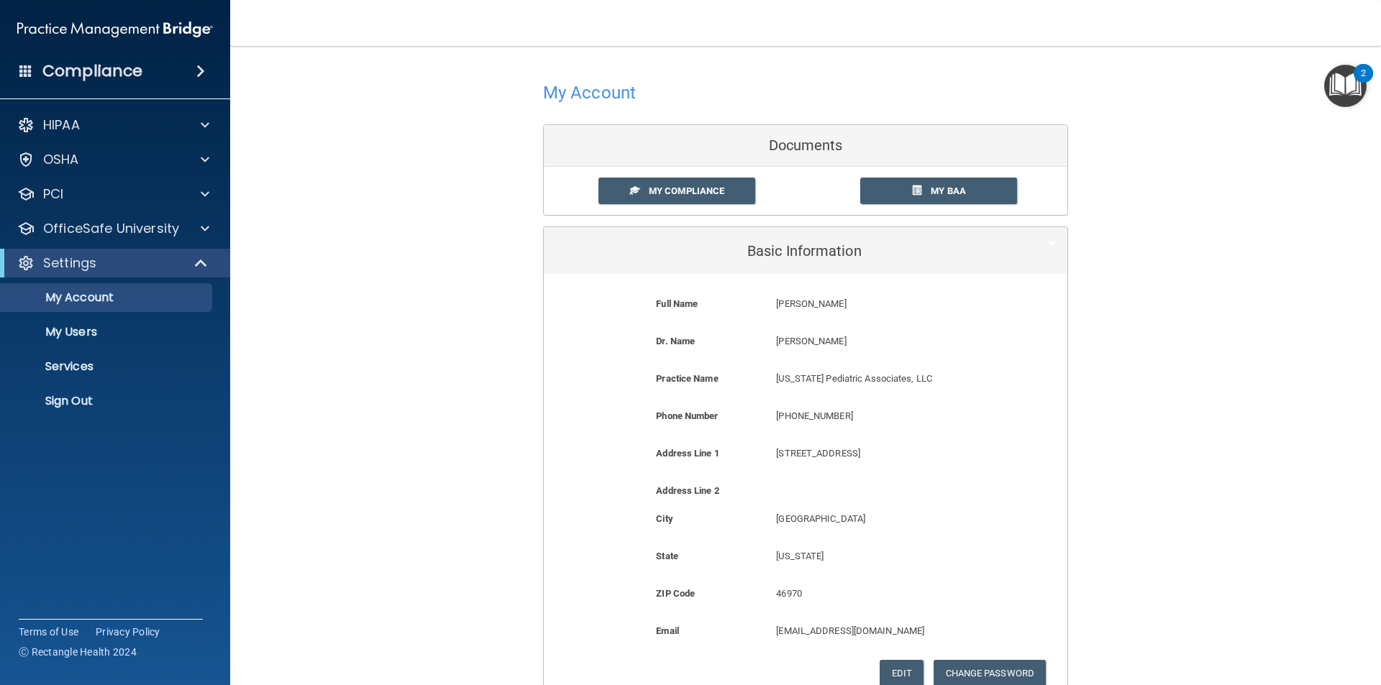
drag, startPoint x: 1194, startPoint y: 323, endPoint x: 1168, endPoint y: 309, distance: 29.6
click at [1194, 323] on div "My Account Documents My Compliance My Compliance My BAA Basic Information Full …" at bounding box center [805, 425] width 1093 height 730
